Goal: Task Accomplishment & Management: Complete application form

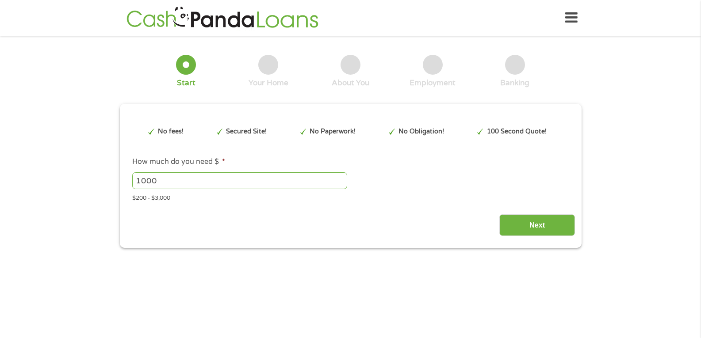
type input "EAIaIQobChMIrO75kN6PkAMVrFxHAR2xpRj8EAAYAiAAEgJfo_D_BwE"
click at [164, 179] on input "1000" at bounding box center [239, 180] width 215 height 17
click at [342, 177] on input "1001" at bounding box center [239, 180] width 215 height 17
click at [342, 177] on input "1052" at bounding box center [239, 180] width 215 height 17
type input "1"
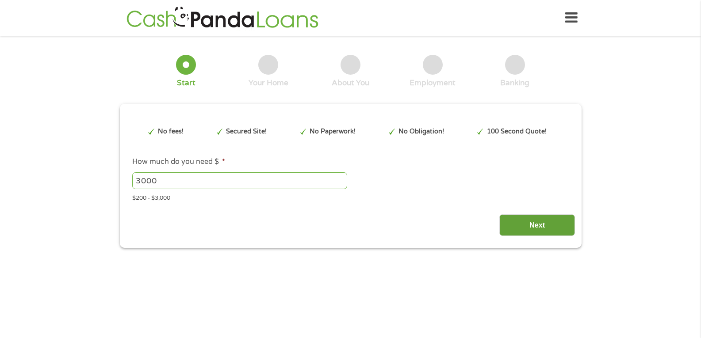
type input "3000"
click at [554, 227] on input "Next" at bounding box center [537, 225] width 76 height 22
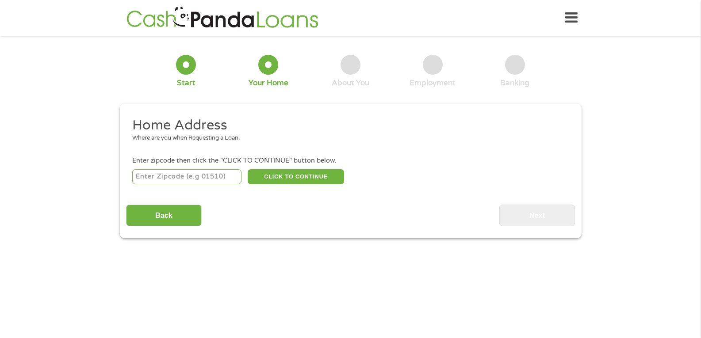
click at [181, 175] on input "number" at bounding box center [186, 176] width 109 height 15
type input "34759"
click at [326, 172] on button "CLICK TO CONTINUE" at bounding box center [296, 176] width 96 height 15
type input "34759"
type input "Kissimmee"
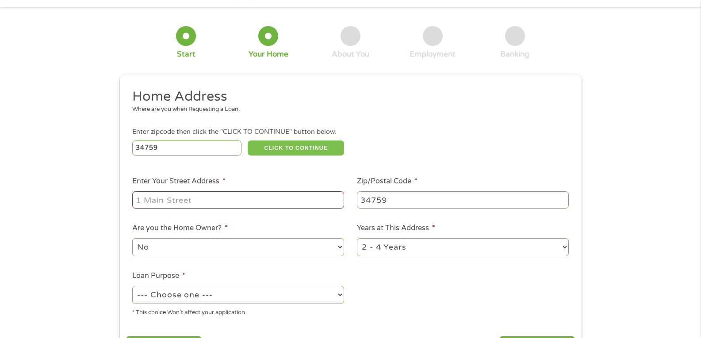
scroll to position [44, 0]
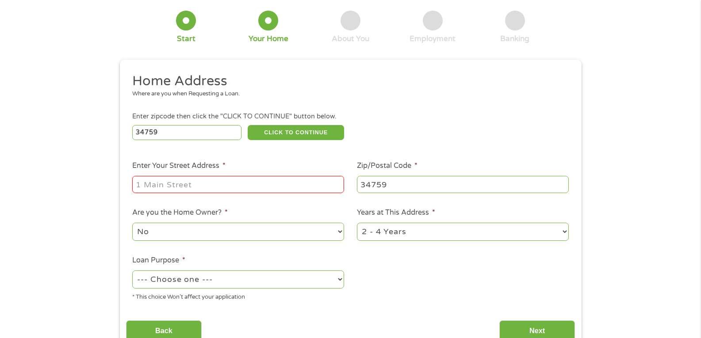
click at [204, 180] on input "Enter Your Street Address *" at bounding box center [238, 184] width 212 height 17
type input "[STREET_ADDRESS]"
click at [551, 230] on select "1 Year or less 1 - 2 Years 2 - 4 Years Over 4 Years" at bounding box center [463, 232] width 212 height 18
select select "12months"
click at [357, 223] on select "1 Year or less 1 - 2 Years 2 - 4 Years Over 4 Years" at bounding box center [463, 232] width 212 height 18
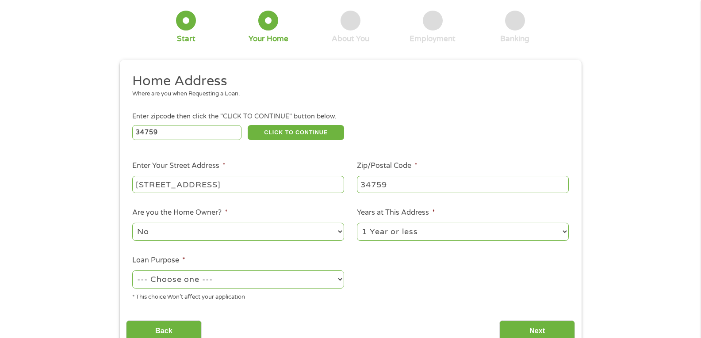
click at [246, 276] on select "--- Choose one --- Pay Bills Debt Consolidation Home Improvement Major Purchase…" at bounding box center [238, 280] width 212 height 18
select select "paybills"
click at [132, 271] on select "--- Choose one --- Pay Bills Debt Consolidation Home Improvement Major Purchase…" at bounding box center [238, 280] width 212 height 18
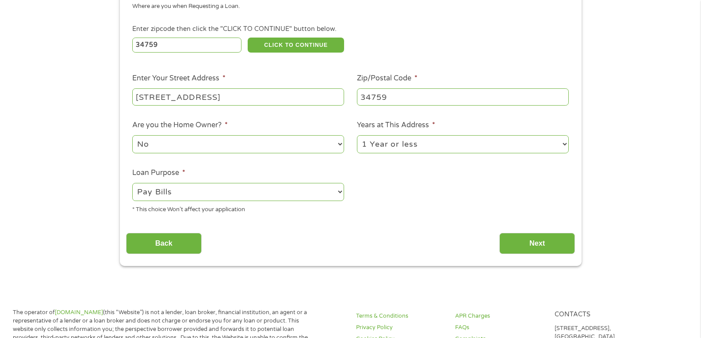
scroll to position [133, 0]
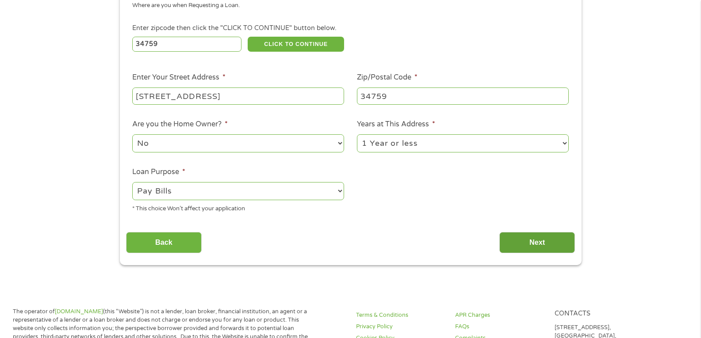
click at [545, 240] on input "Next" at bounding box center [537, 243] width 76 height 22
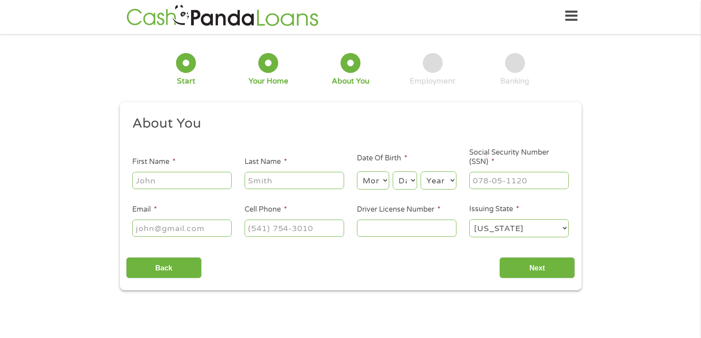
scroll to position [0, 0]
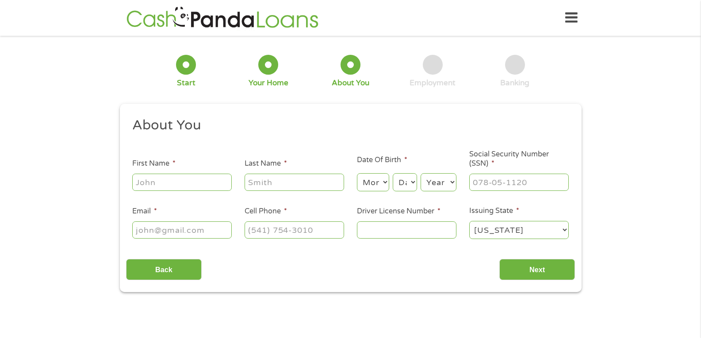
click at [185, 180] on input "First Name *" at bounding box center [181, 182] width 99 height 17
type input "[PERSON_NAME]"
type input "[EMAIL_ADDRESS][DOMAIN_NAME]"
click at [335, 229] on input "[PHONE_NUMBER]" at bounding box center [293, 229] width 99 height 17
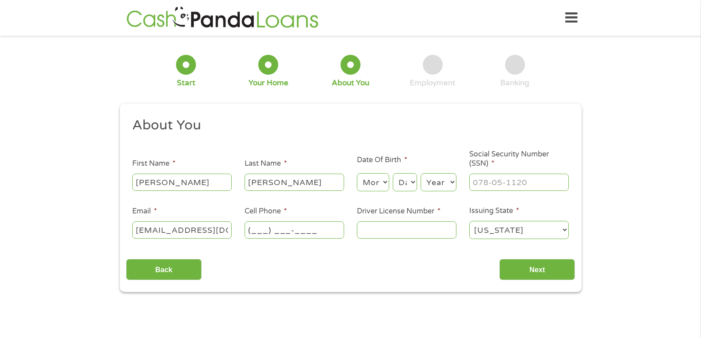
click at [263, 229] on input "(___) ___-____" at bounding box center [293, 229] width 99 height 17
type input "[PHONE_NUMBER]"
click at [384, 184] on select "Month 1 2 3 4 5 6 7 8 9 10 11 12" at bounding box center [373, 182] width 32 height 18
select select "8"
click at [357, 173] on select "Month 1 2 3 4 5 6 7 8 9 10 11 12" at bounding box center [373, 182] width 32 height 18
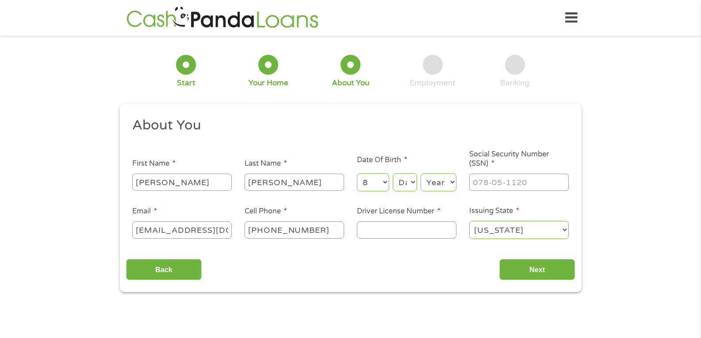
click at [413, 182] on select "Day 1 2 3 4 5 6 7 8 9 10 11 12 13 14 15 16 17 18 19 20 21 22 23 24 25 26 27 28 …" at bounding box center [405, 182] width 24 height 18
select select "19"
click at [393, 173] on select "Day 1 2 3 4 5 6 7 8 9 10 11 12 13 14 15 16 17 18 19 20 21 22 23 24 25 26 27 28 …" at bounding box center [405, 182] width 24 height 18
click at [439, 180] on select "Year [DATE] 2006 2005 2004 2003 2002 2001 2000 1999 1998 1997 1996 1995 1994 19…" at bounding box center [438, 182] width 36 height 18
select select "1973"
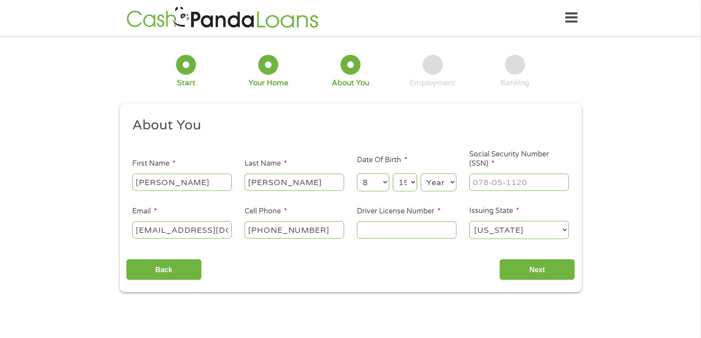
click at [420, 173] on select "Year [DATE] 2006 2005 2004 2003 2002 2001 2000 1999 1998 1997 1996 1995 1994 19…" at bounding box center [438, 182] width 36 height 18
click at [488, 182] on input "___-__-____" at bounding box center [518, 182] width 99 height 17
type input "264-83-3496"
click at [384, 232] on input "Driver License Number *" at bounding box center [406, 229] width 99 height 17
type input "J374367290000"
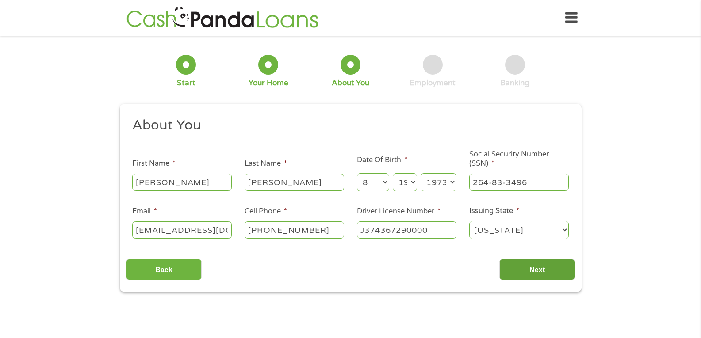
click at [553, 267] on input "Next" at bounding box center [537, 270] width 76 height 22
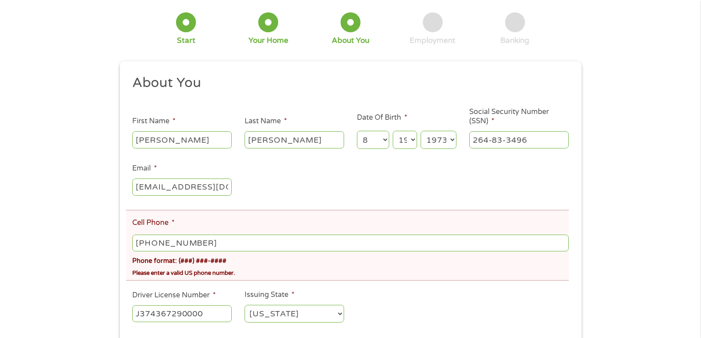
scroll to position [88, 0]
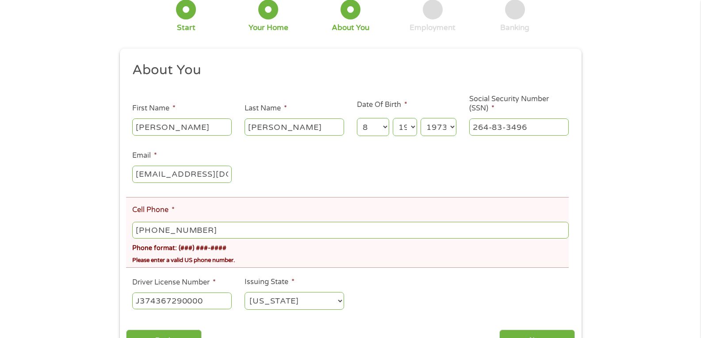
click at [229, 230] on input "[PHONE_NUMBER]" at bounding box center [350, 230] width 436 height 17
type input "[PHONE_NUMBER]"
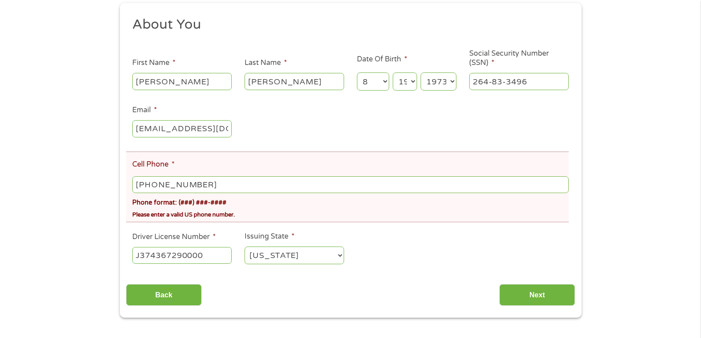
scroll to position [177, 0]
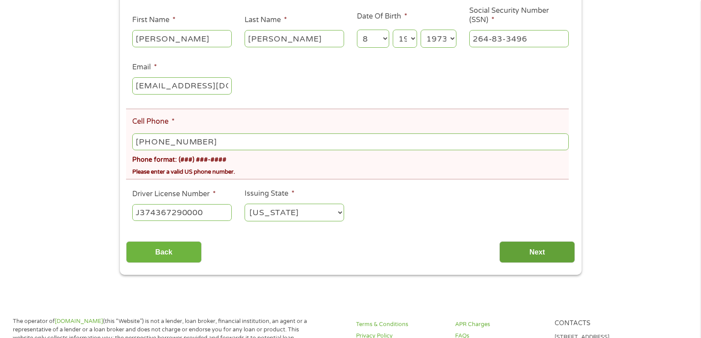
click at [529, 248] on input "Next" at bounding box center [537, 252] width 76 height 22
click at [211, 140] on input "[PHONE_NUMBER]" at bounding box center [350, 142] width 436 height 17
type input "[PHONE_NUMBER]"
click at [543, 253] on input "Next" at bounding box center [537, 252] width 76 height 22
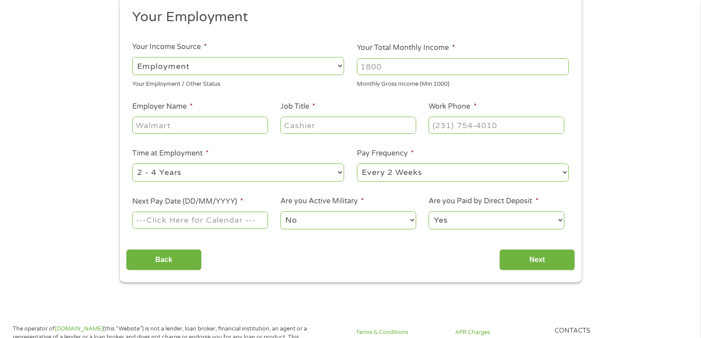
scroll to position [44, 0]
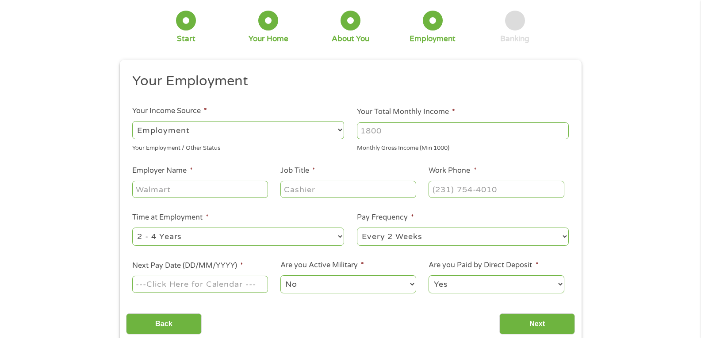
click at [393, 132] on input "Your Total Monthly Income *" at bounding box center [463, 130] width 212 height 17
type input "3400"
click at [182, 187] on input "Employer Name *" at bounding box center [199, 189] width 135 height 17
type input "Caravan Facilities Management"
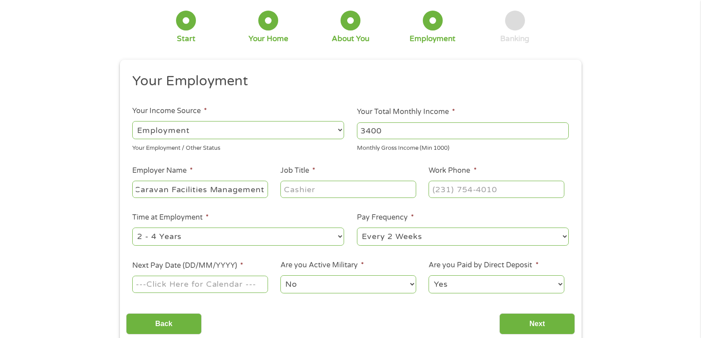
scroll to position [0, 0]
click at [319, 190] on input "Job Title *" at bounding box center [347, 189] width 135 height 17
type input "Supervisor"
click at [471, 191] on input "(___) ___-____" at bounding box center [495, 189] width 135 height 17
click at [439, 186] on input "(___) ___-____" at bounding box center [495, 189] width 135 height 17
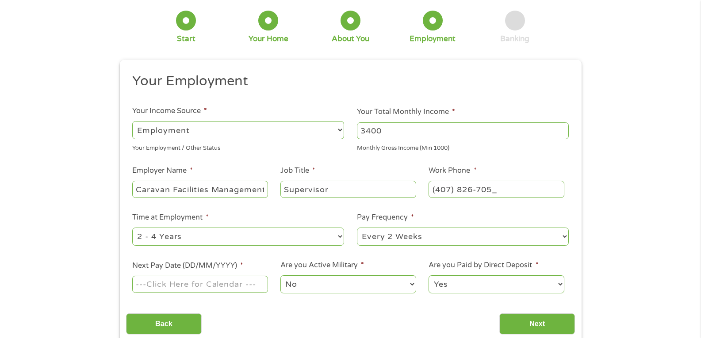
type input "[PHONE_NUMBER]"
click at [413, 318] on div "Back Next" at bounding box center [350, 321] width 449 height 28
click at [326, 238] on select "--- Choose one --- 1 Year or less 1 - 2 Years 2 - 4 Years Over 4 Years" at bounding box center [238, 237] width 212 height 18
select select "60months"
click at [132, 228] on select "--- Choose one --- 1 Year or less 1 - 2 Years 2 - 4 Years Over 4 Years" at bounding box center [238, 237] width 212 height 18
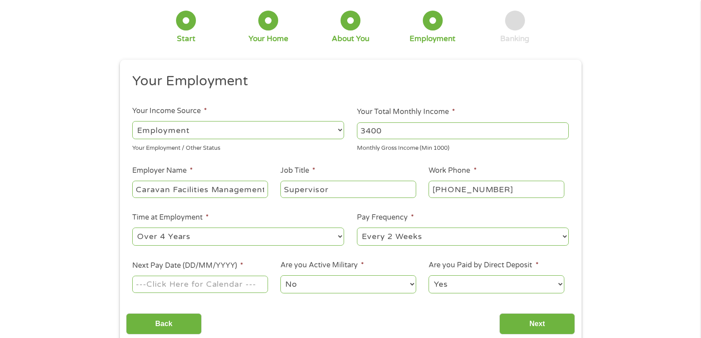
click at [165, 286] on input "Next Pay Date (DD/MM/YYYY) *" at bounding box center [199, 284] width 135 height 17
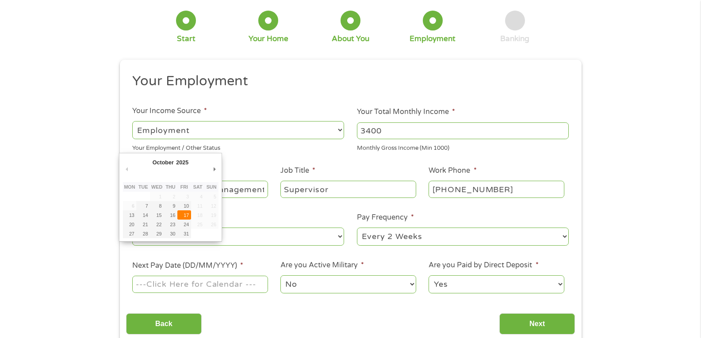
type input "[DATE]"
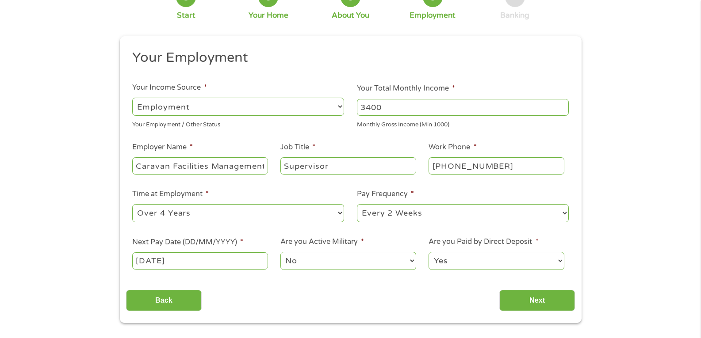
scroll to position [88, 0]
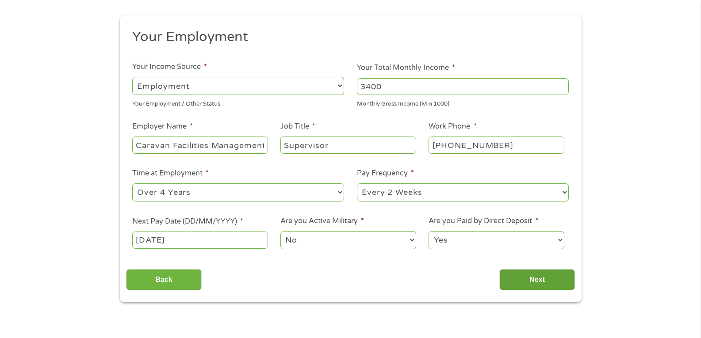
click at [538, 278] on input "Next" at bounding box center [537, 280] width 76 height 22
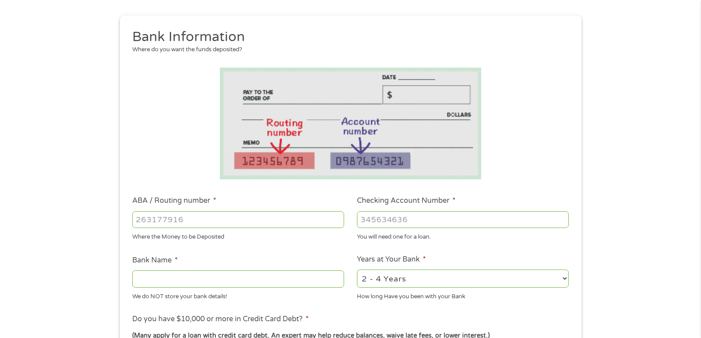
click at [199, 219] on input "ABA / Routing number *" at bounding box center [238, 219] width 212 height 17
type input "267084131"
type input "[PERSON_NAME] [PERSON_NAME] BANK NA"
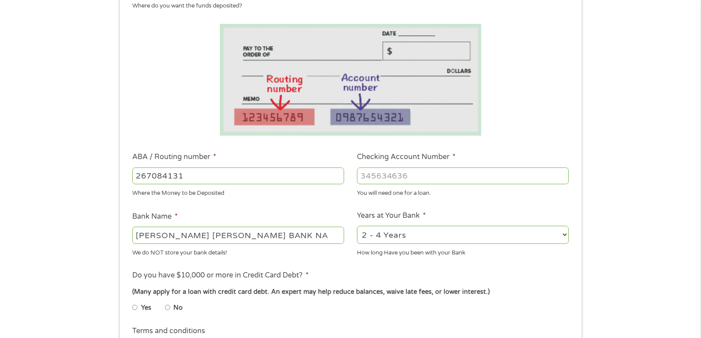
scroll to position [133, 0]
type input "267084131"
click at [417, 175] on input "Checking Account Number *" at bounding box center [463, 175] width 212 height 17
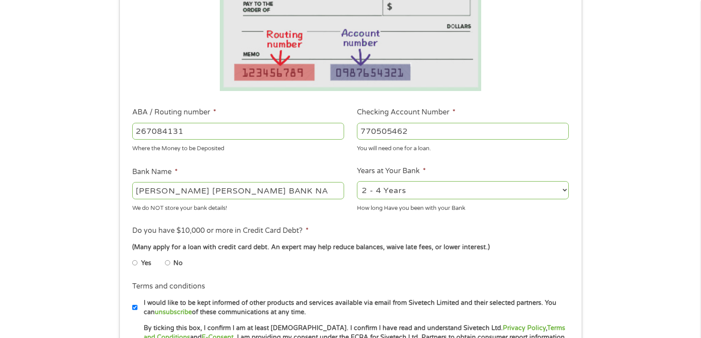
type input "770505462"
click at [168, 263] on input "No" at bounding box center [167, 263] width 5 height 14
radio input "true"
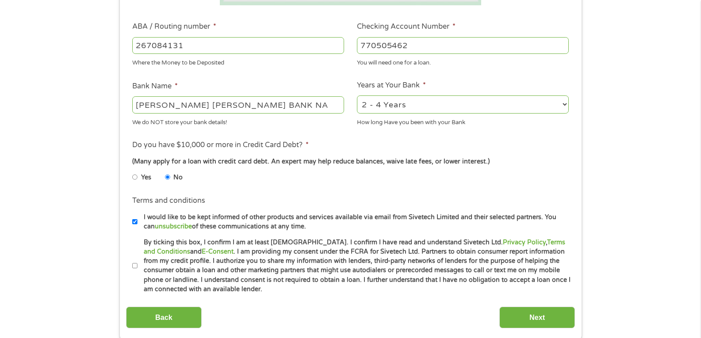
scroll to position [265, 0]
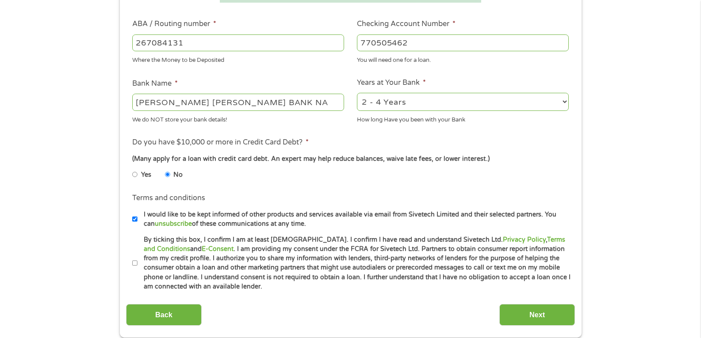
click at [135, 218] on input "I would like to be kept informed of other products and services available via e…" at bounding box center [134, 219] width 5 height 14
checkbox input "false"
click at [533, 311] on input "Next" at bounding box center [537, 315] width 76 height 22
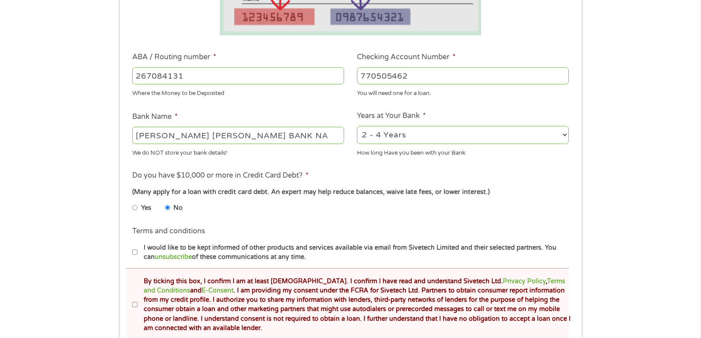
click at [133, 304] on input "By ticking this box, I confirm I am at least [DEMOGRAPHIC_DATA]. I confirm I ha…" at bounding box center [134, 305] width 5 height 14
checkbox input "true"
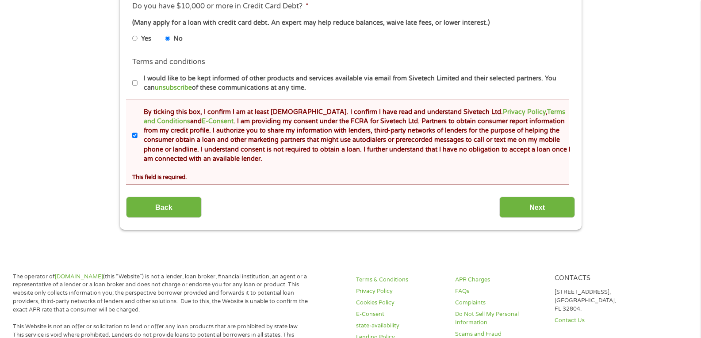
scroll to position [442, 0]
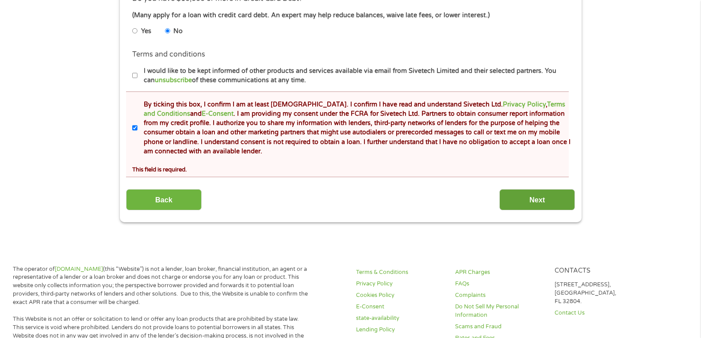
click at [544, 198] on input "Next" at bounding box center [537, 200] width 76 height 22
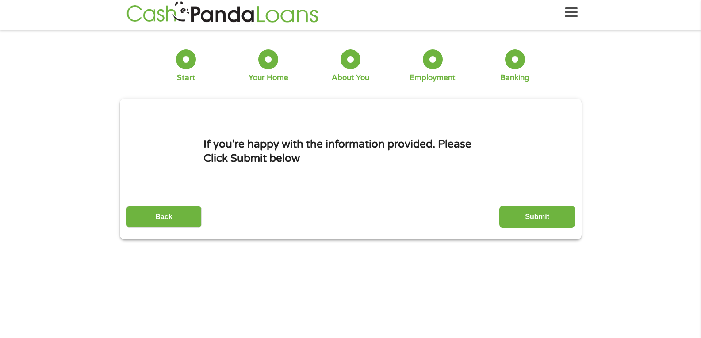
scroll to position [0, 0]
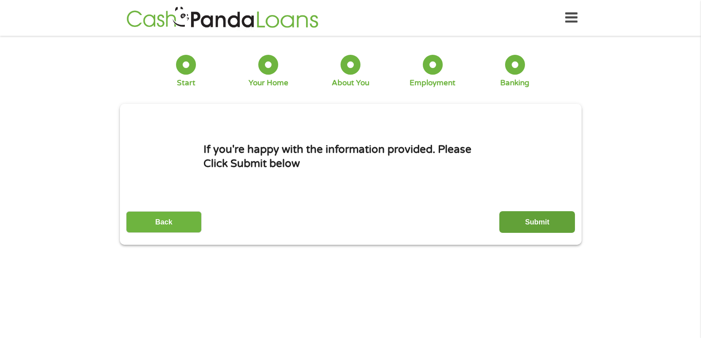
click at [547, 220] on input "Submit" at bounding box center [537, 222] width 76 height 22
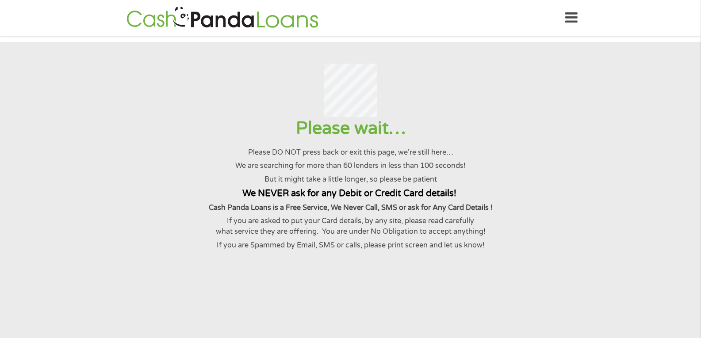
click at [573, 20] on icon at bounding box center [571, 18] width 12 height 22
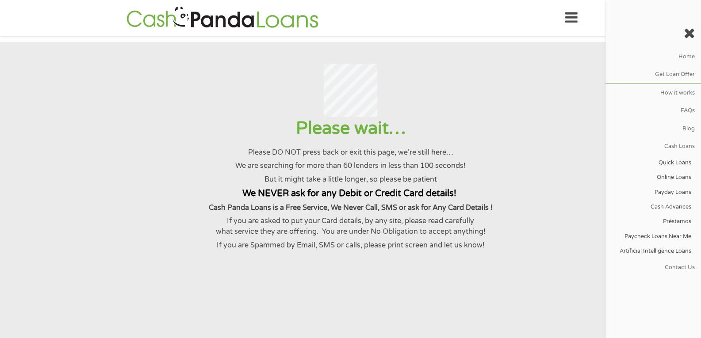
click at [552, 92] on div at bounding box center [350, 91] width 679 height 54
